Goal: Transaction & Acquisition: Download file/media

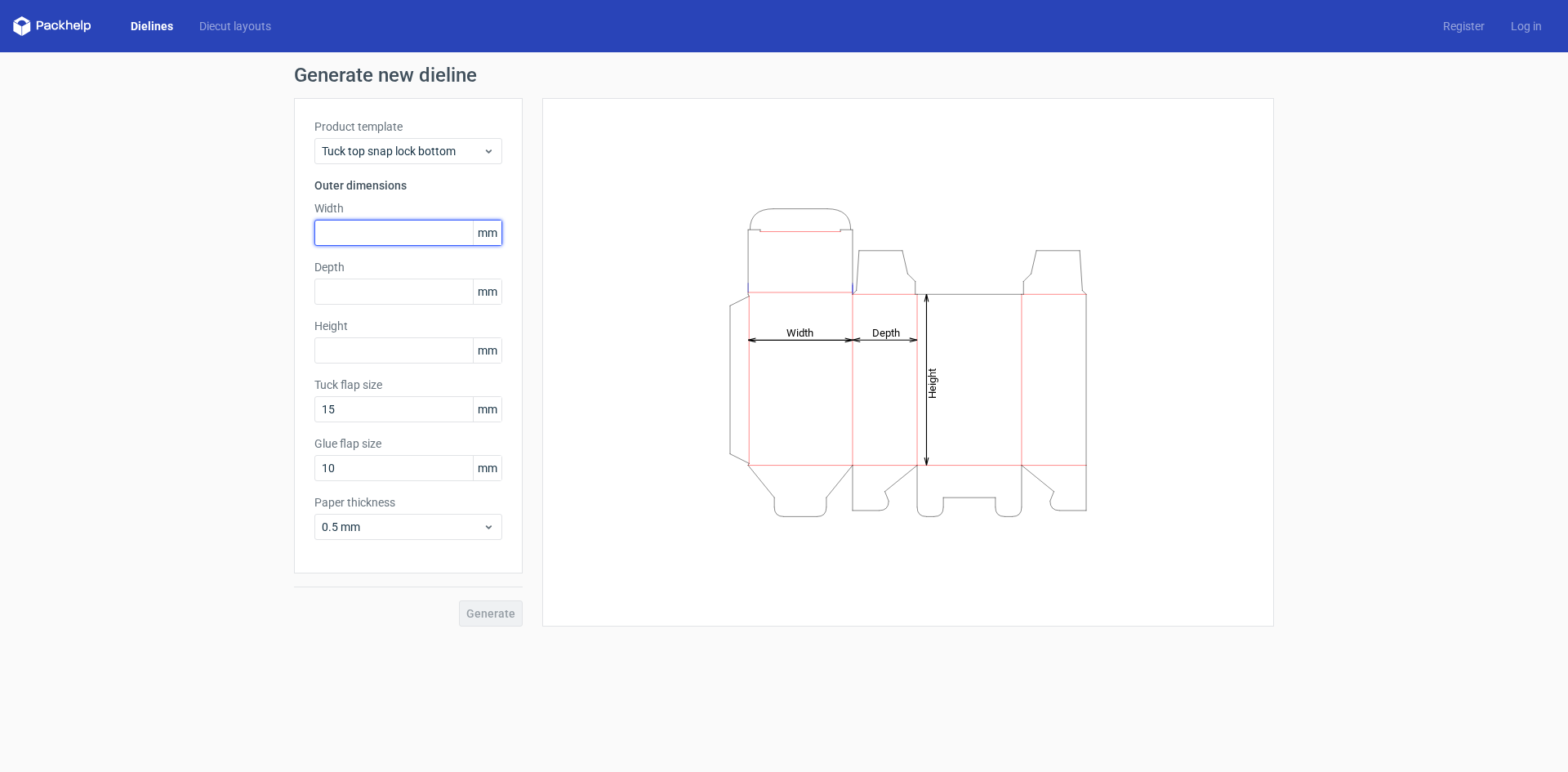
click at [382, 234] on input "text" at bounding box center [408, 232] width 188 height 26
type input "185"
type input "135"
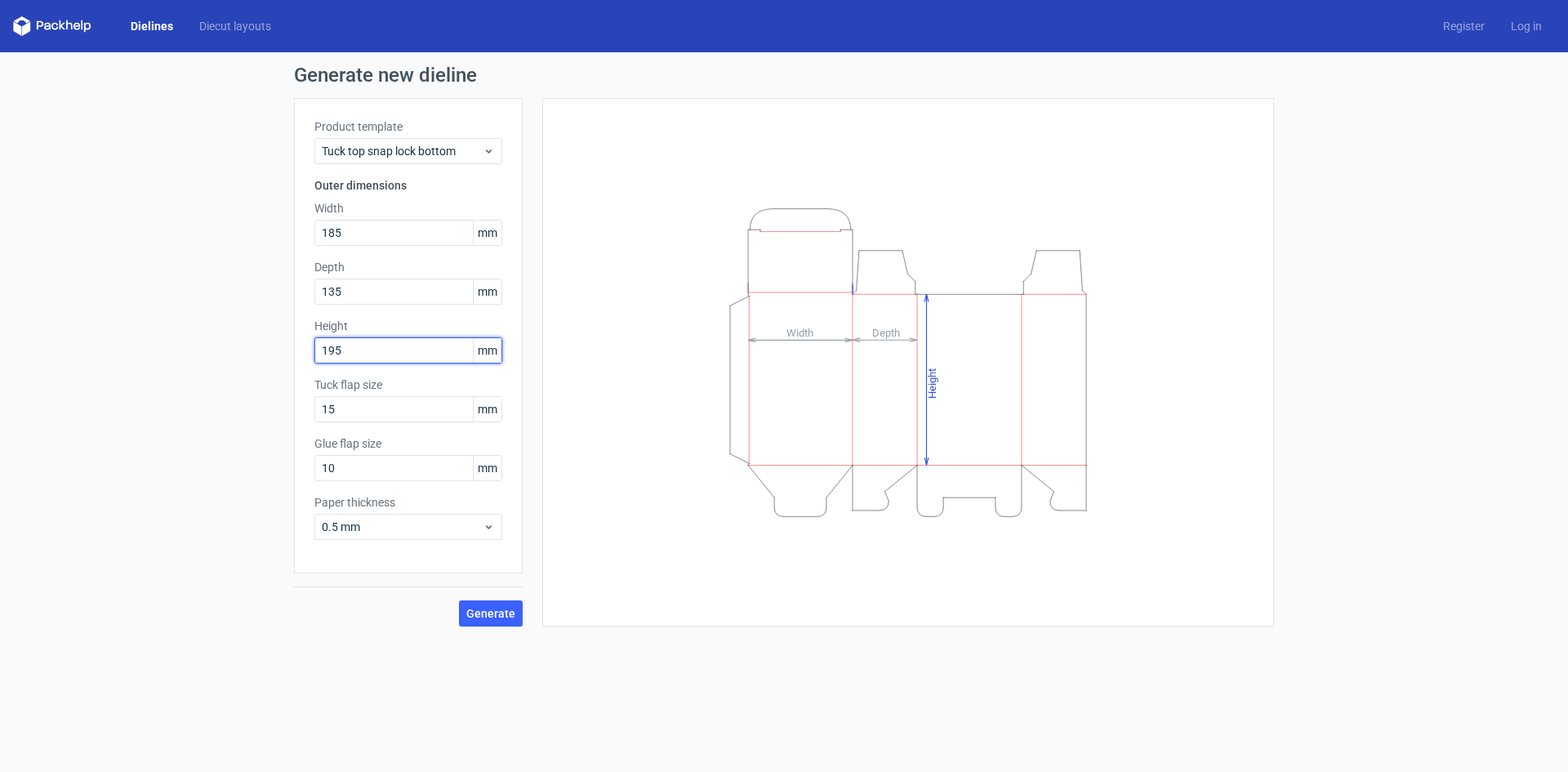
type input "195"
type input "25"
drag, startPoint x: 347, startPoint y: 406, endPoint x: 150, endPoint y: 429, distance: 198.3
click at [150, 429] on div "Generate new dieline Product template Tuck top snap lock bottom Outer dimension…" at bounding box center [784, 346] width 1568 height 587
type input "30"
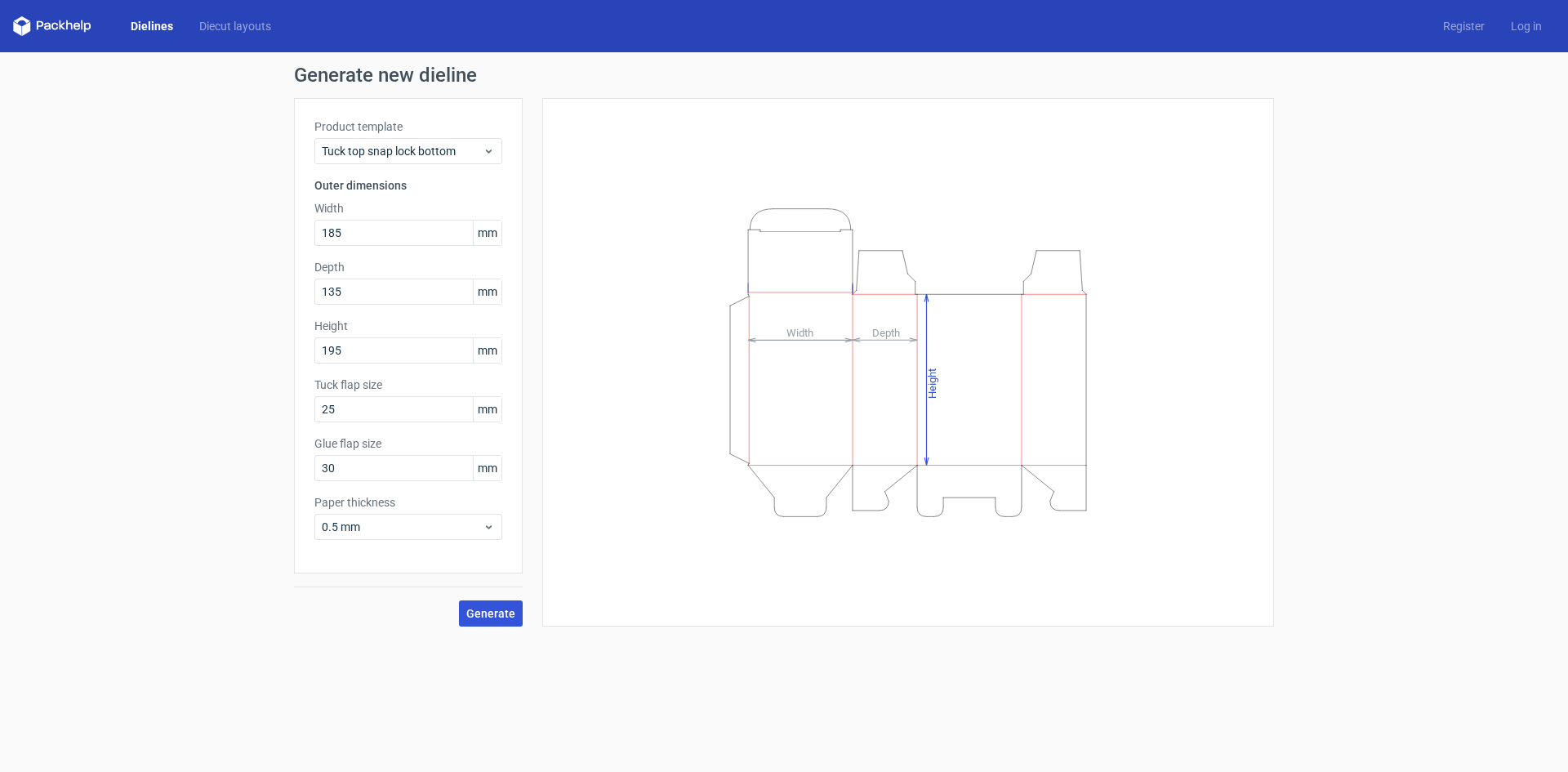
click at [482, 609] on span "Generate" at bounding box center [490, 613] width 49 height 12
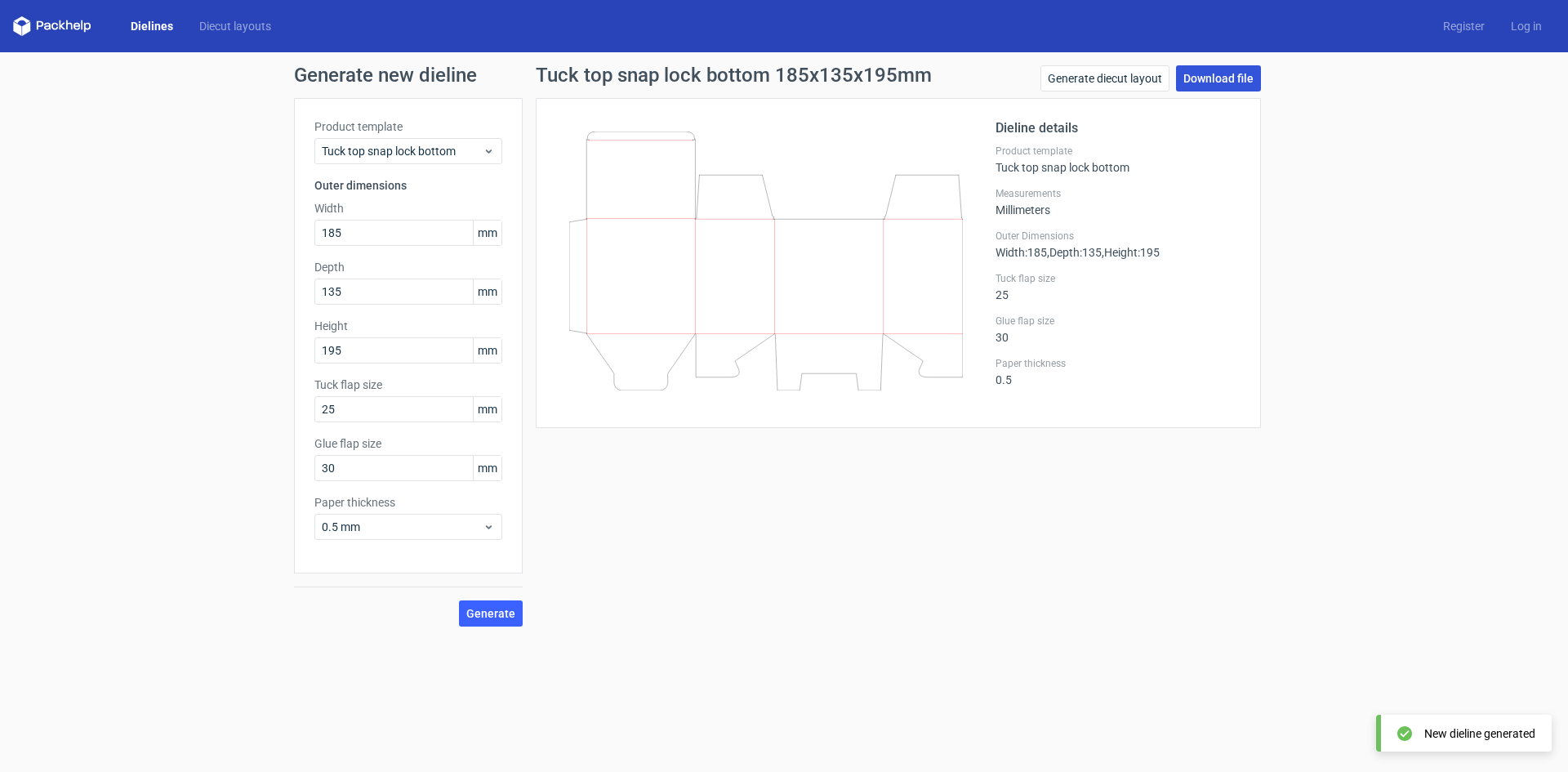
click at [1210, 79] on link "Download file" at bounding box center [1219, 78] width 85 height 26
drag, startPoint x: 375, startPoint y: 234, endPoint x: 275, endPoint y: 253, distance: 101.8
click at [288, 250] on div "Generate new dieline Product template Tuck top snap lock bottom Outer dimension…" at bounding box center [784, 346] width 1568 height 587
type input "210"
type input "8"
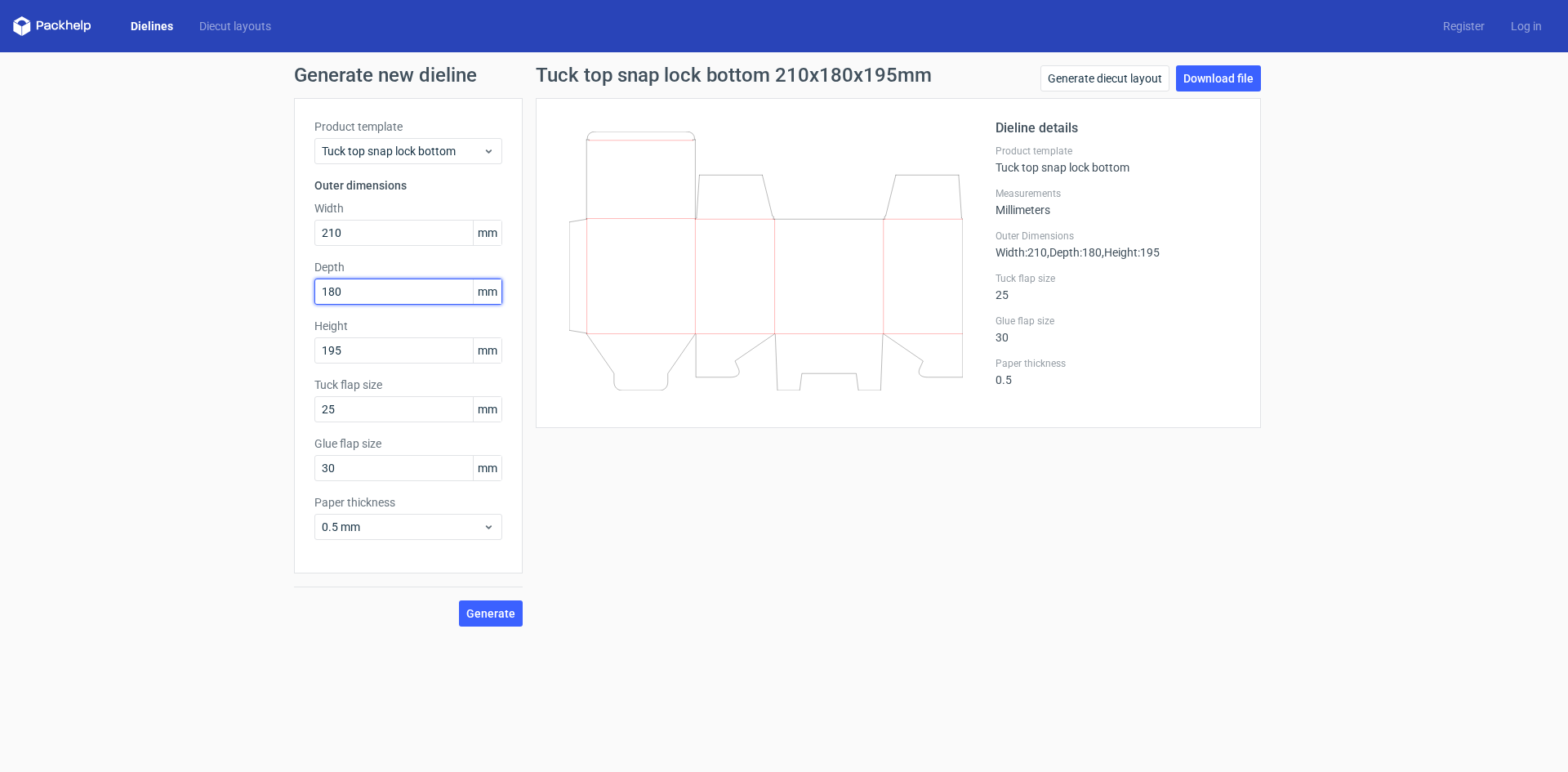
type input "180"
click at [501, 615] on span "Generate" at bounding box center [490, 613] width 49 height 12
drag, startPoint x: 1218, startPoint y: 68, endPoint x: 1194, endPoint y: 102, distance: 41.6
click at [1218, 68] on link "Download file" at bounding box center [1219, 78] width 85 height 26
